Goal: Information Seeking & Learning: Find contact information

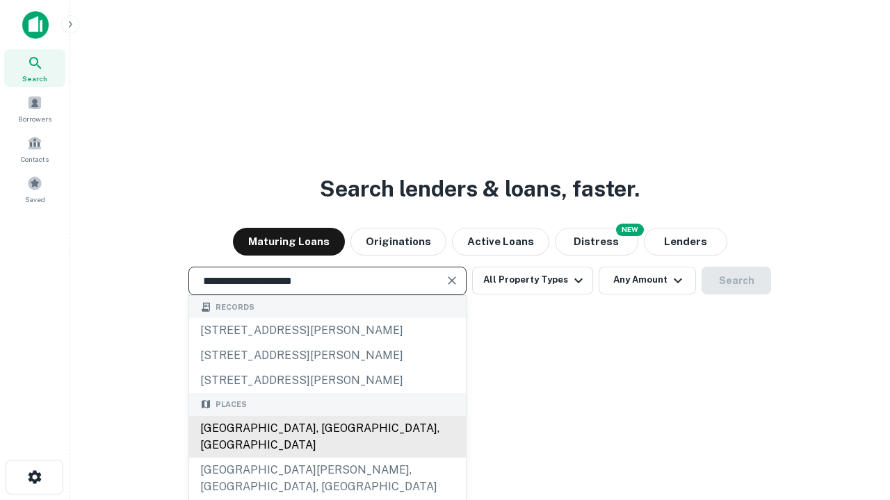
click at [327, 458] on div "[GEOGRAPHIC_DATA], [GEOGRAPHIC_DATA], [GEOGRAPHIC_DATA]" at bounding box center [327, 437] width 277 height 42
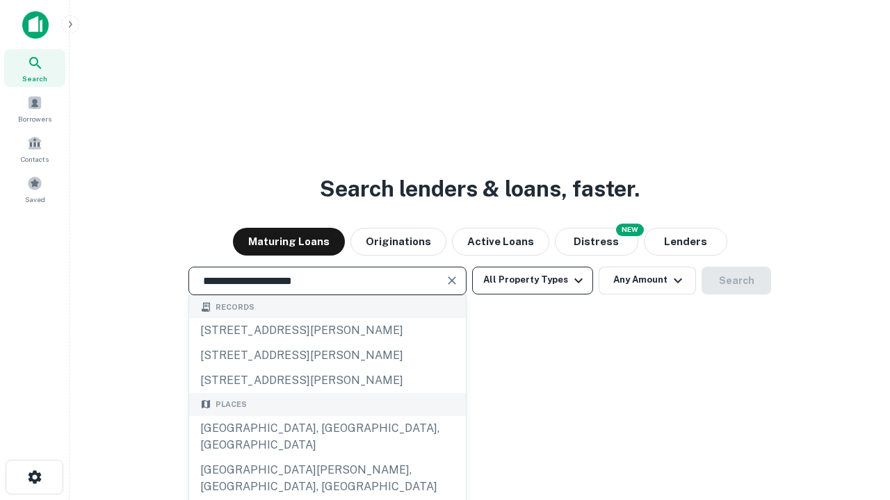
type input "**********"
click at [532, 280] on button "All Property Types" at bounding box center [532, 281] width 121 height 28
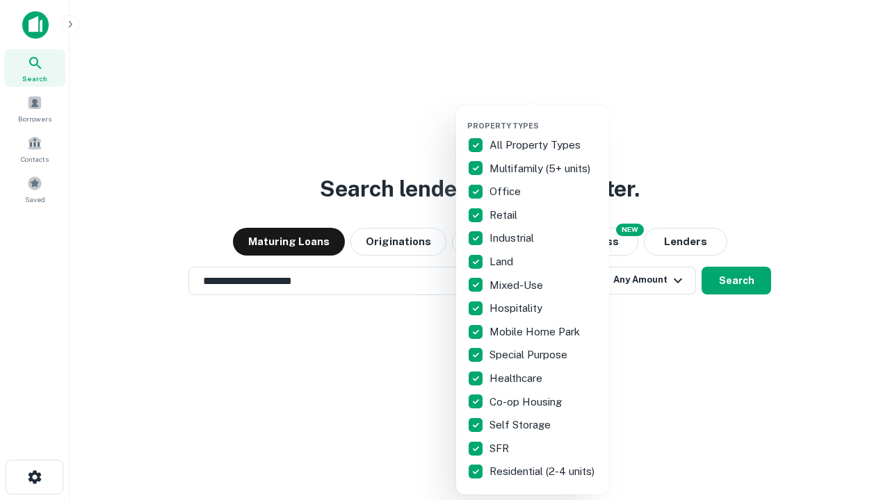
click at [543, 117] on button "button" at bounding box center [543, 117] width 153 height 1
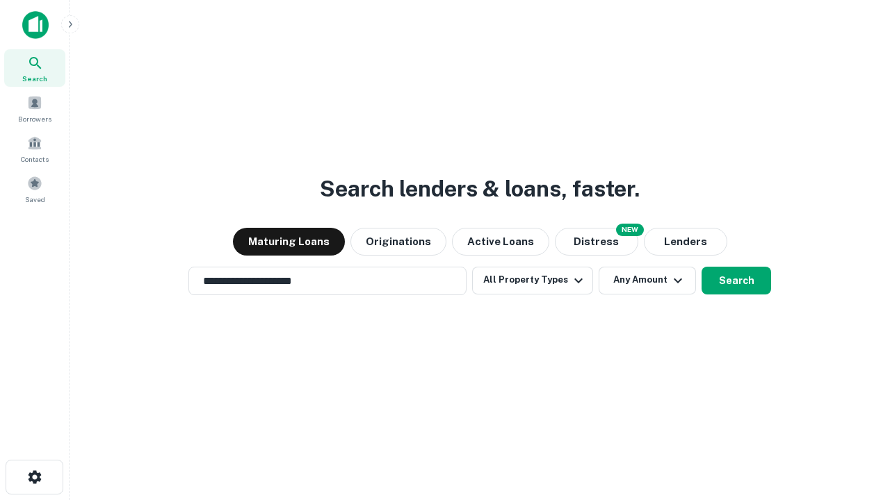
scroll to position [8, 167]
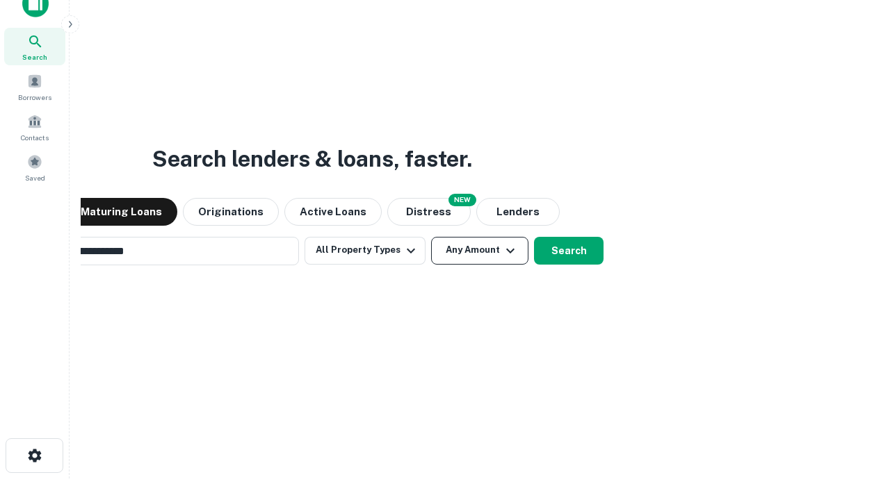
click at [431, 237] on button "Any Amount" at bounding box center [479, 251] width 97 height 28
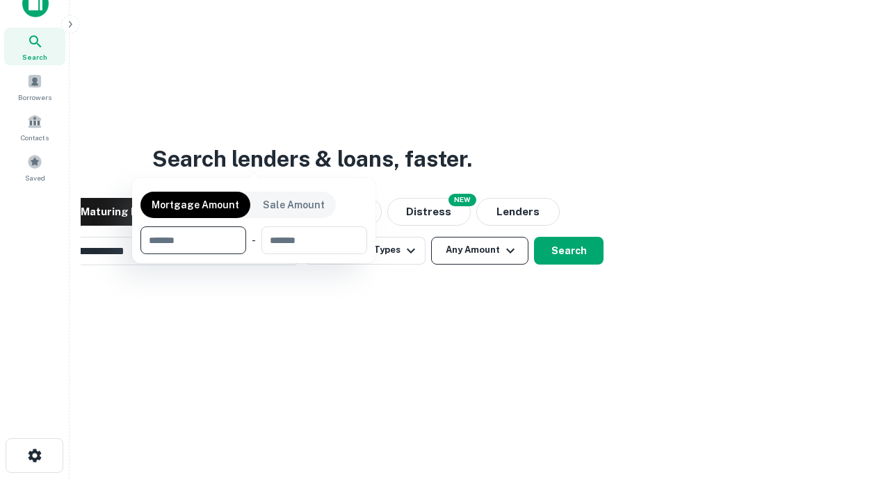
scroll to position [100, 393]
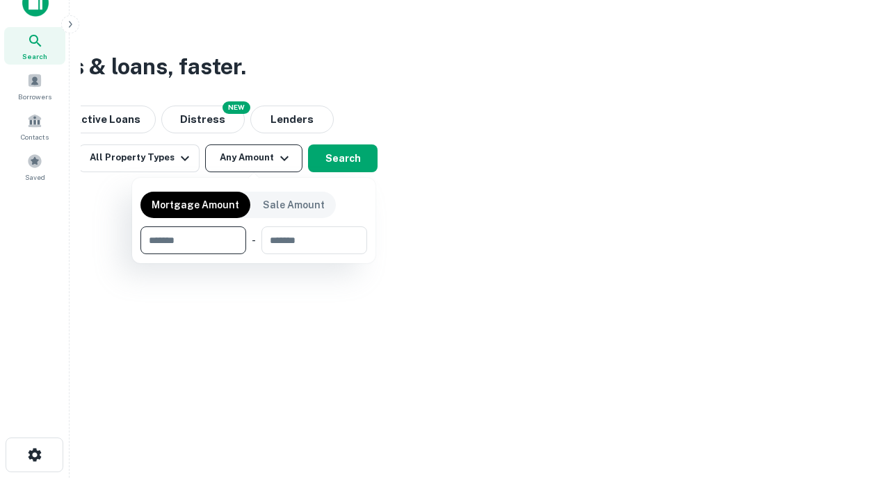
type input "*******"
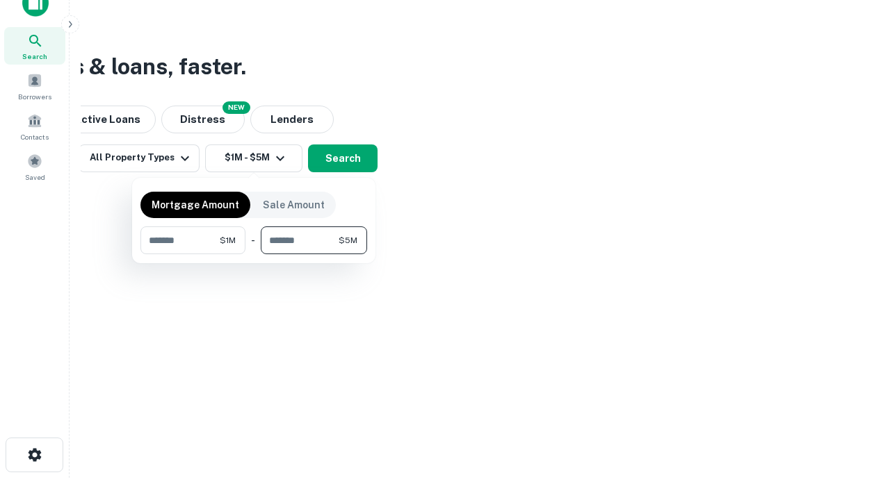
type input "*******"
click at [254, 254] on button "button" at bounding box center [253, 254] width 227 height 1
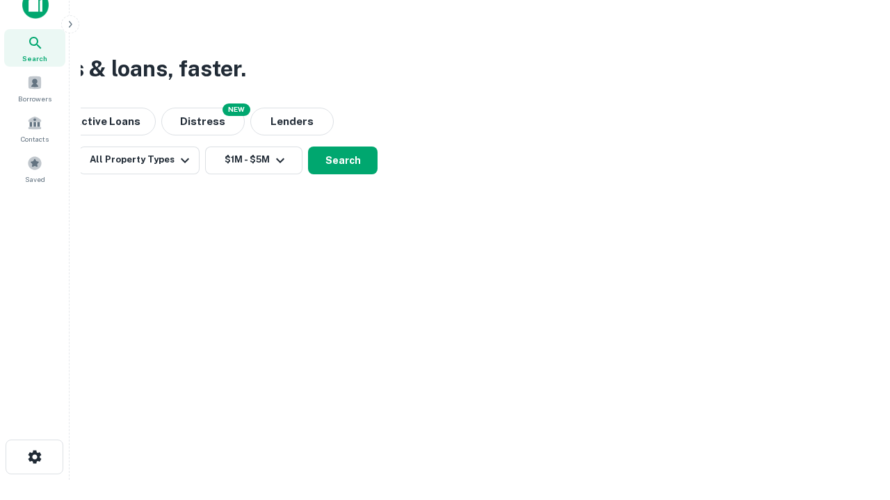
scroll to position [8, 256]
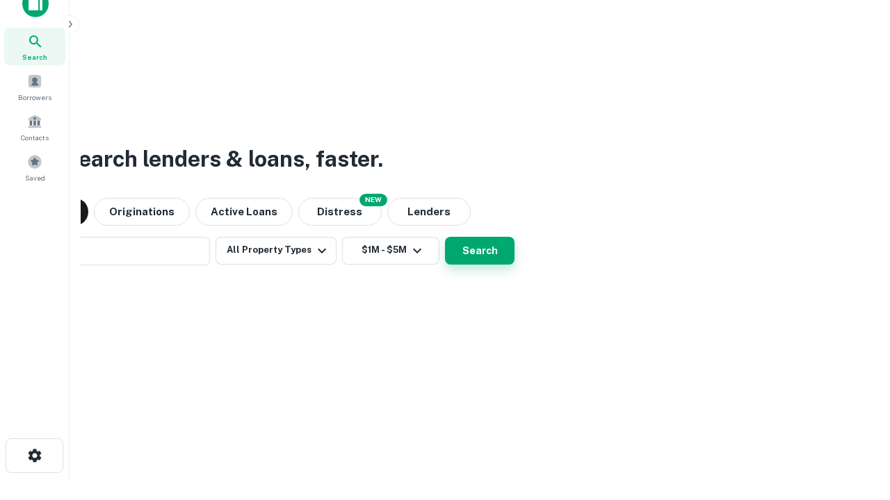
click at [445, 237] on button "Search" at bounding box center [479, 251] width 69 height 28
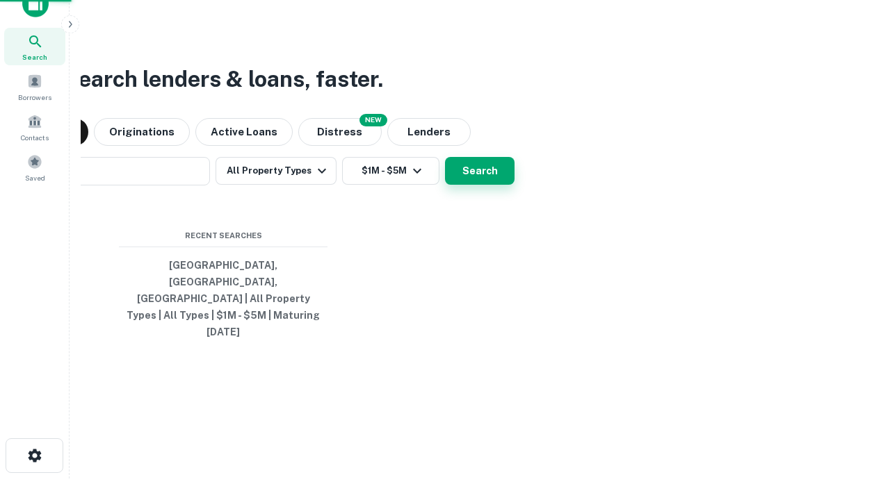
scroll to position [37, 393]
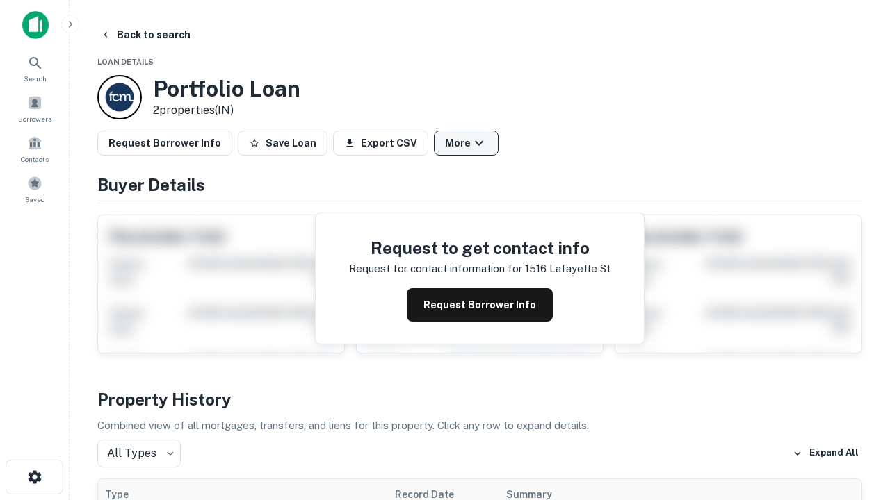
click at [466, 143] on button "More" at bounding box center [466, 143] width 65 height 25
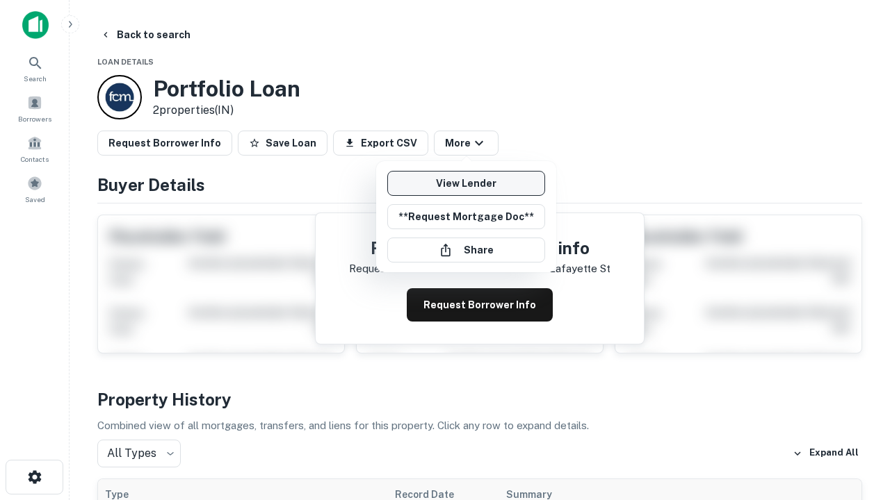
click at [466, 183] on link "View Lender" at bounding box center [466, 183] width 158 height 25
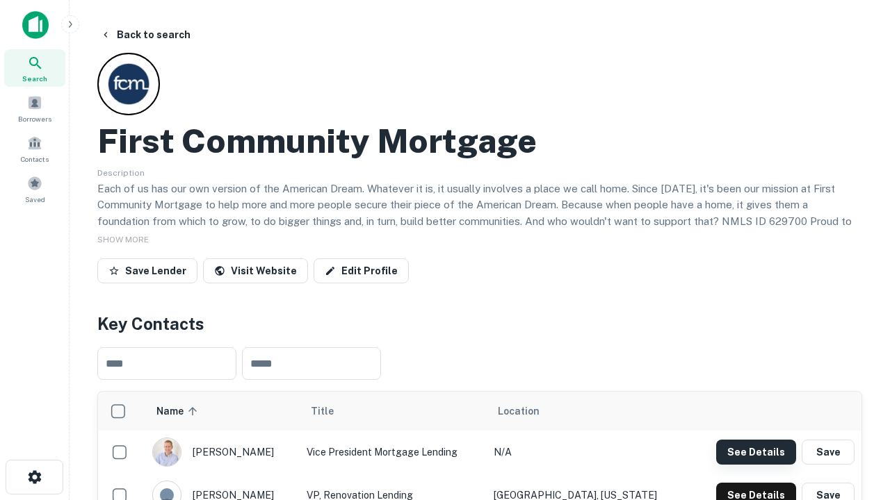
click at [755, 452] on button "See Details" at bounding box center [756, 452] width 80 height 25
click at [34, 477] on icon "button" at bounding box center [34, 477] width 17 height 17
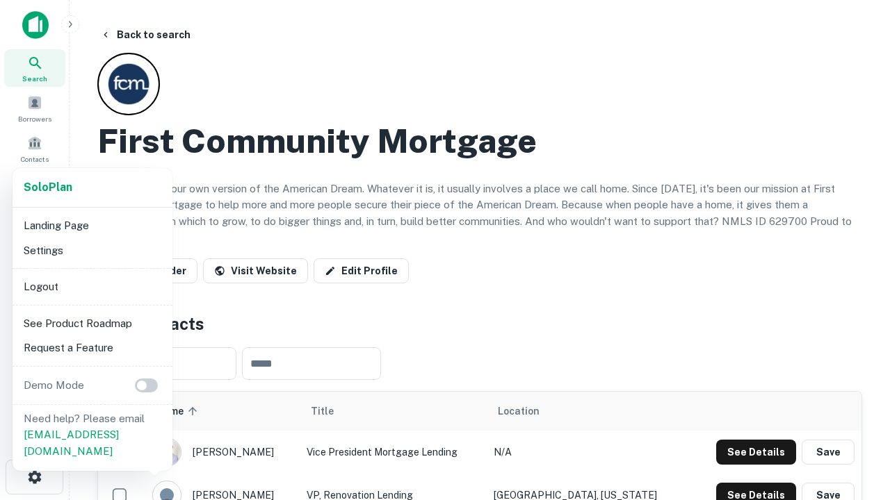
click at [92, 286] on li "Logout" at bounding box center [92, 287] width 149 height 25
